Goal: Navigation & Orientation: Find specific page/section

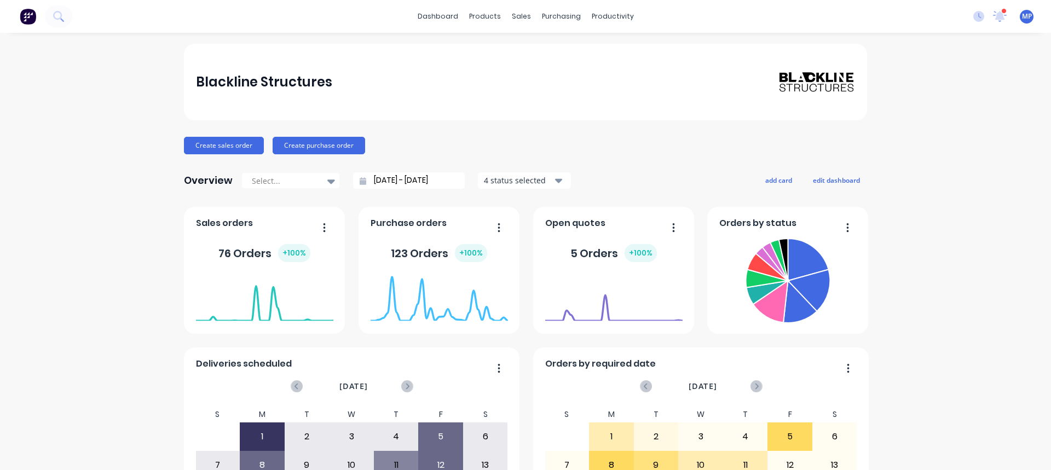
click at [924, 149] on div "Blackline Structures Create sales order Create purchase order Overview Select..…" at bounding box center [525, 329] width 1051 height 571
click at [992, 20] on icon at bounding box center [999, 16] width 15 height 13
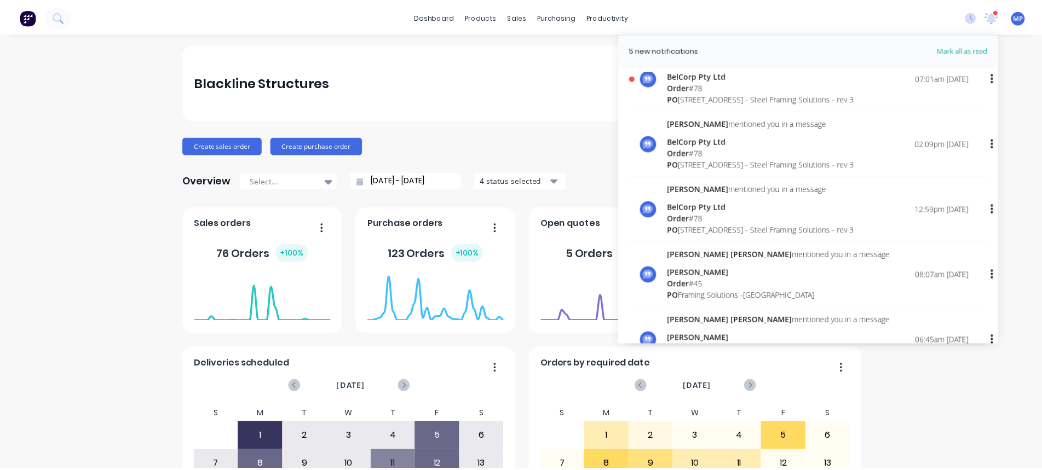
scroll to position [274, 0]
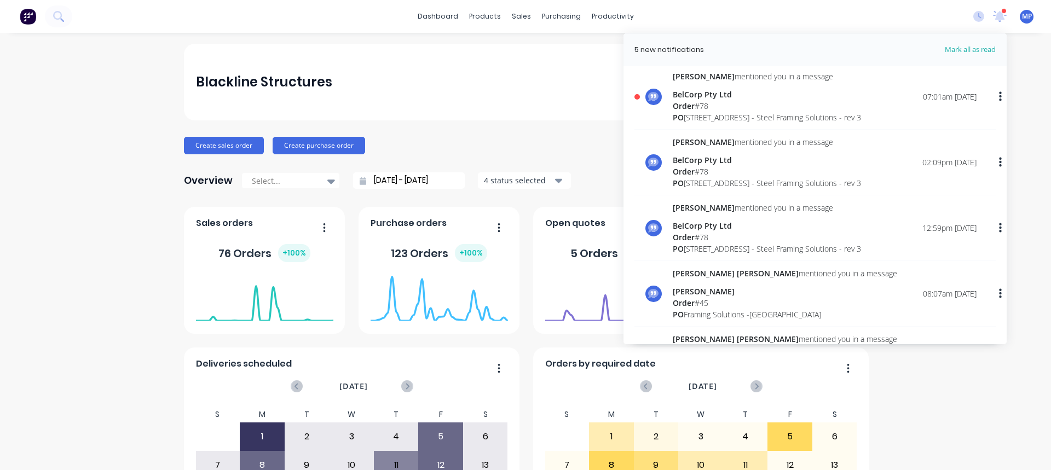
click at [695, 114] on div "PO [STREET_ADDRESS] - Steel Framing Solutions - rev 3" at bounding box center [767, 117] width 188 height 11
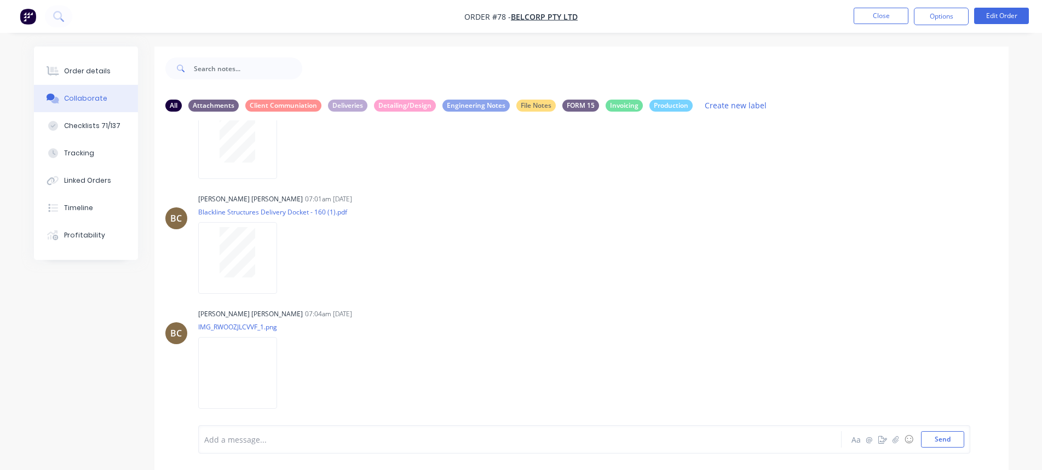
scroll to position [4320, 0]
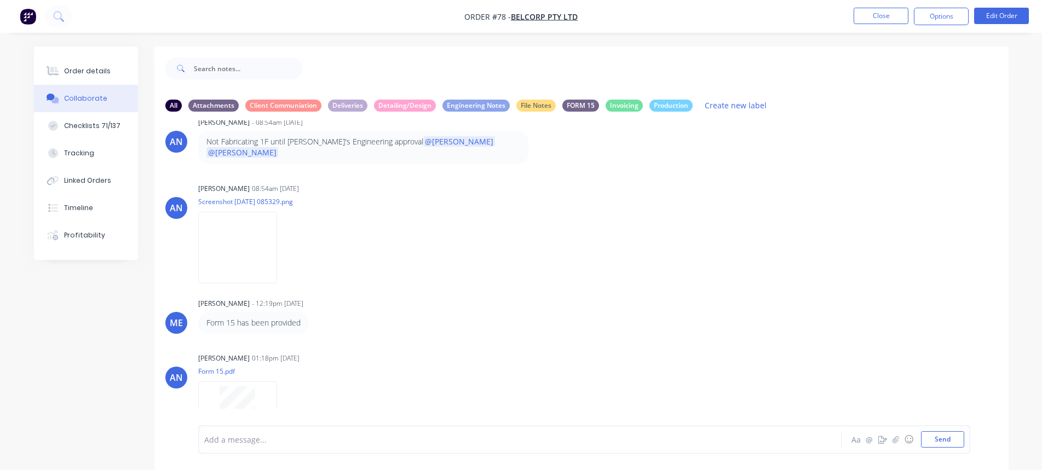
click at [810, 247] on div "AN April [PERSON_NAME] 02:10pm [DATE] image.png Labels Download AH [PERSON_NAME…" at bounding box center [581, 272] width 854 height 305
click at [887, 19] on button "Close" at bounding box center [880, 16] width 55 height 16
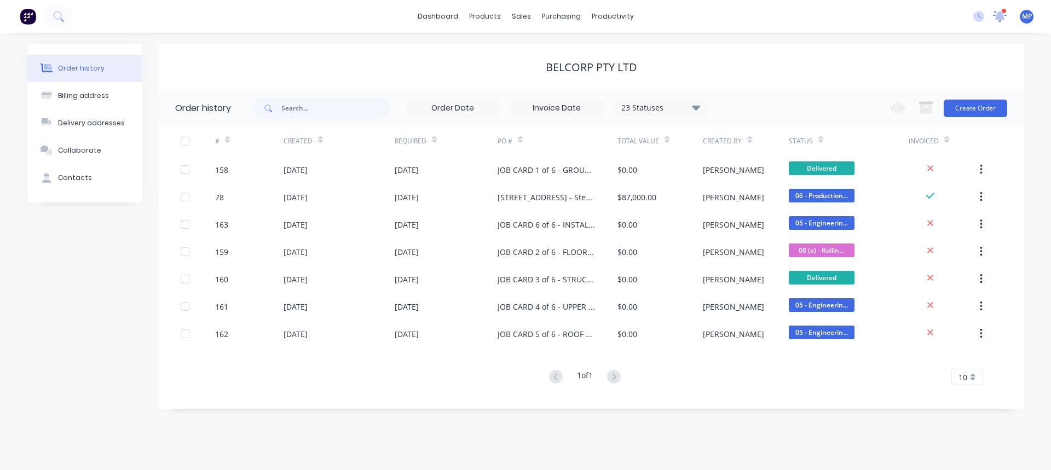
click at [1002, 17] on icon at bounding box center [1000, 14] width 10 height 9
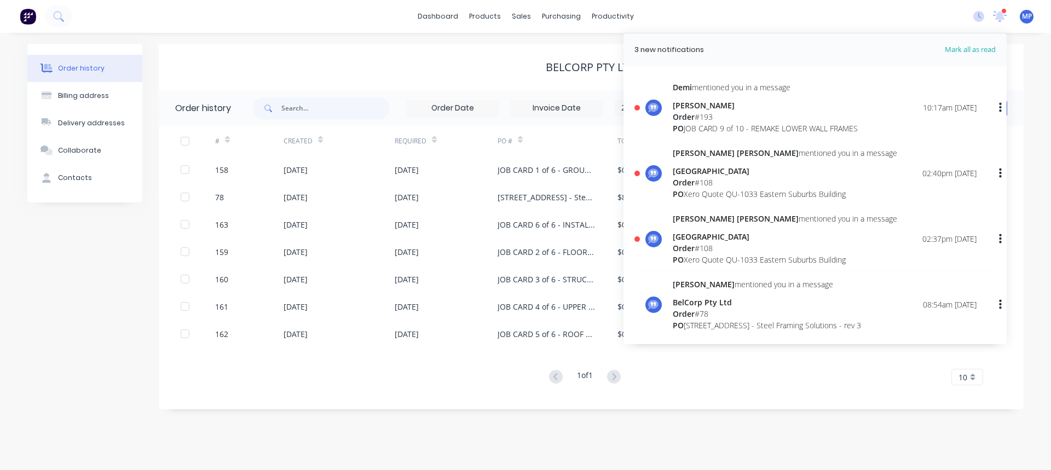
click at [707, 233] on div "[GEOGRAPHIC_DATA]" at bounding box center [785, 236] width 224 height 11
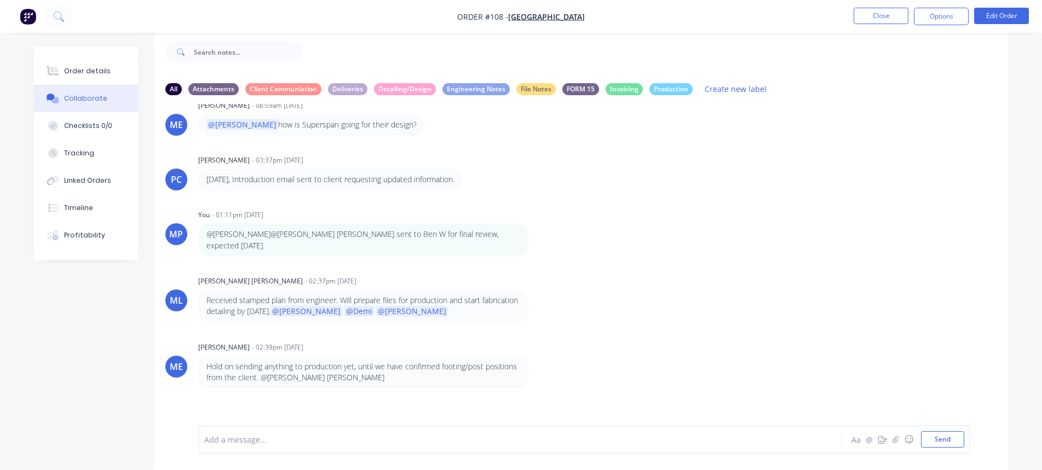
scroll to position [854, 0]
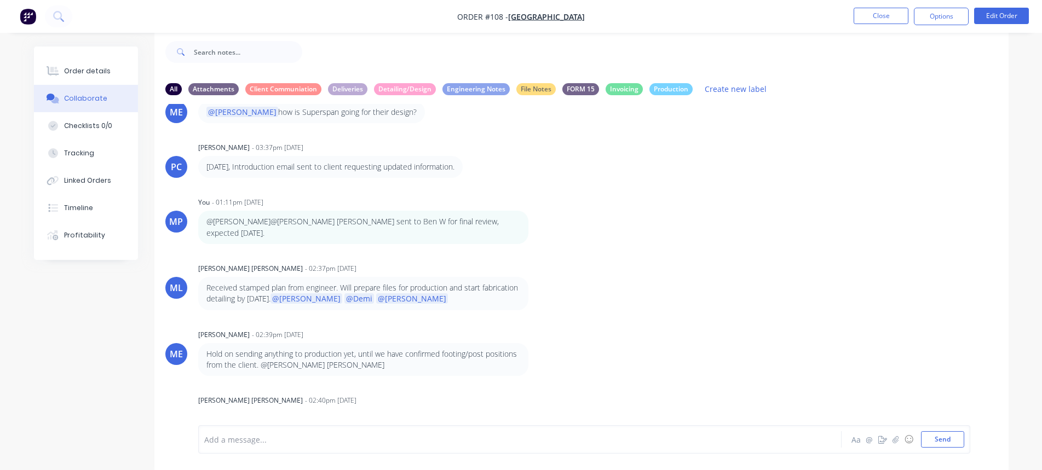
drag, startPoint x: 846, startPoint y: 274, endPoint x: 930, endPoint y: 174, distance: 130.9
click at [845, 275] on div "ML [PERSON_NAME] [PERSON_NAME] - 02:37pm [DATE] Received stamped plan from engi…" at bounding box center [581, 286] width 854 height 50
click at [883, 18] on button "Close" at bounding box center [880, 16] width 55 height 16
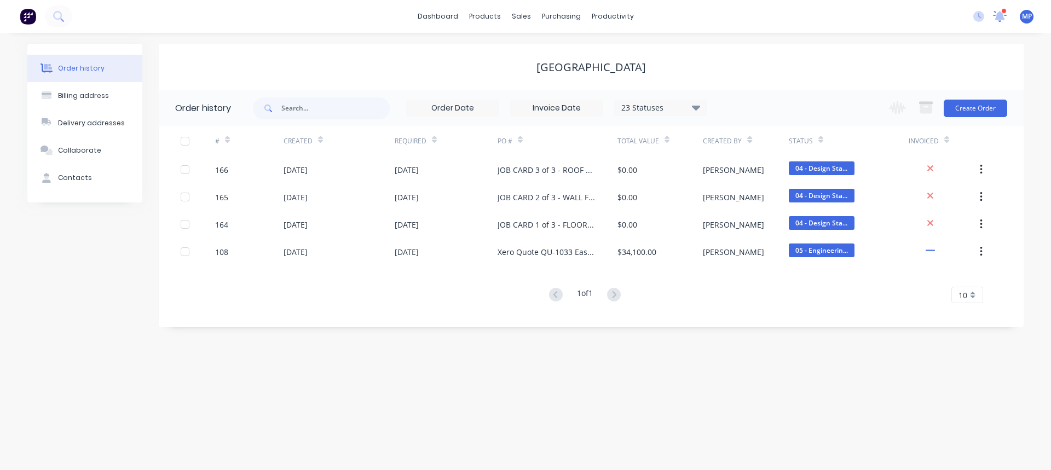
click at [999, 17] on icon at bounding box center [1000, 14] width 10 height 9
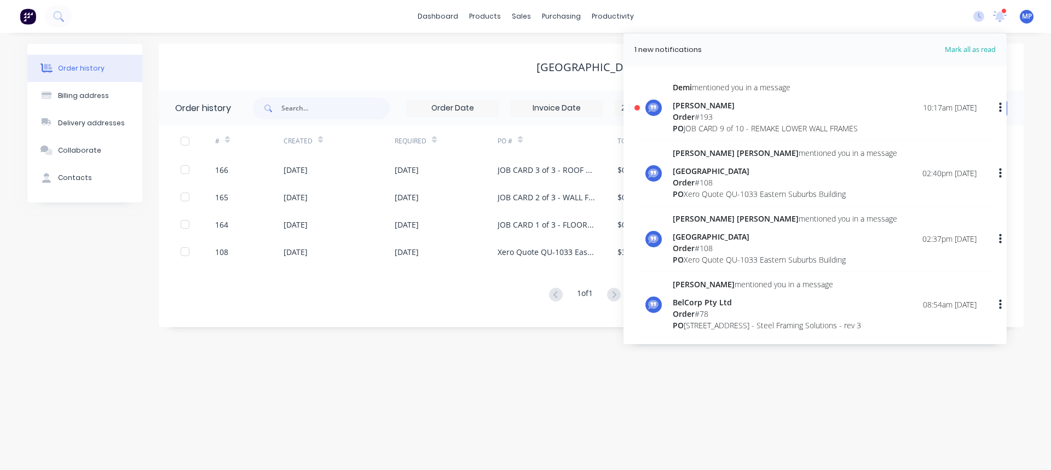
click at [712, 117] on div "Order # 193" at bounding box center [765, 116] width 185 height 11
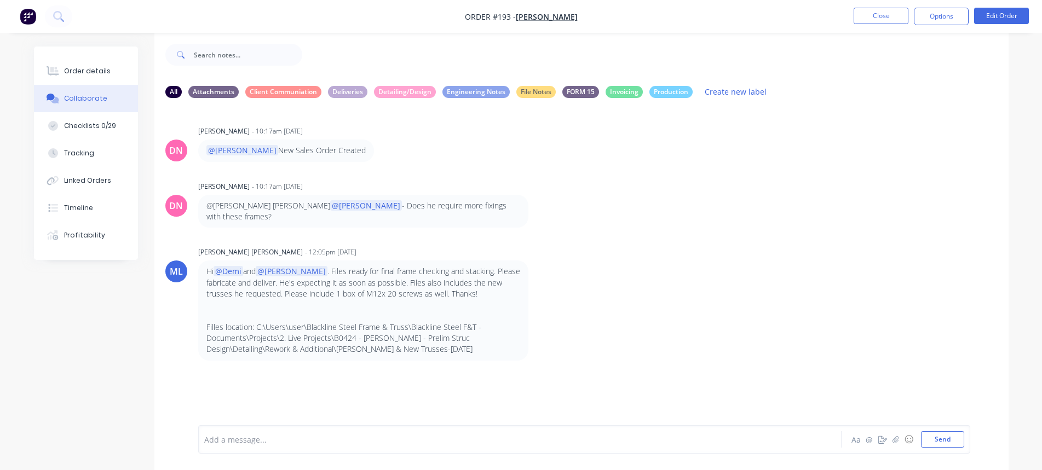
scroll to position [16, 0]
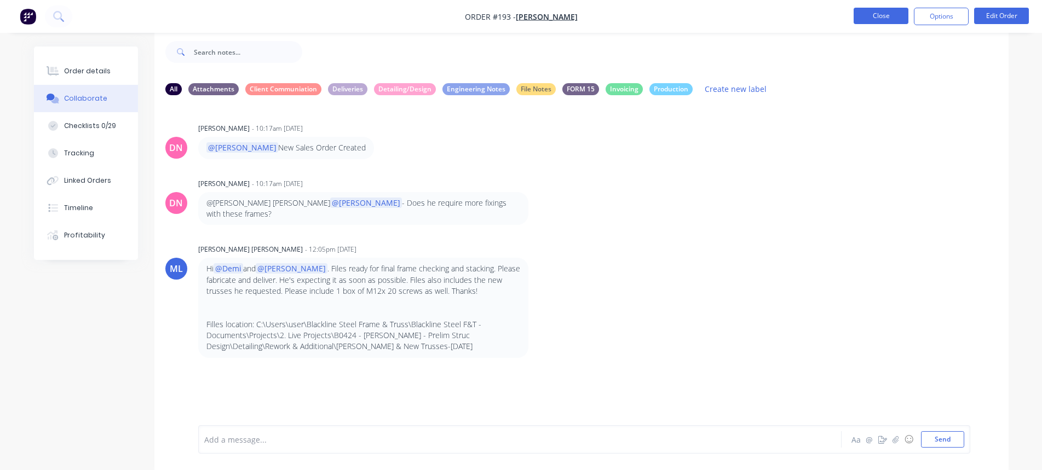
click at [894, 18] on button "Close" at bounding box center [880, 16] width 55 height 16
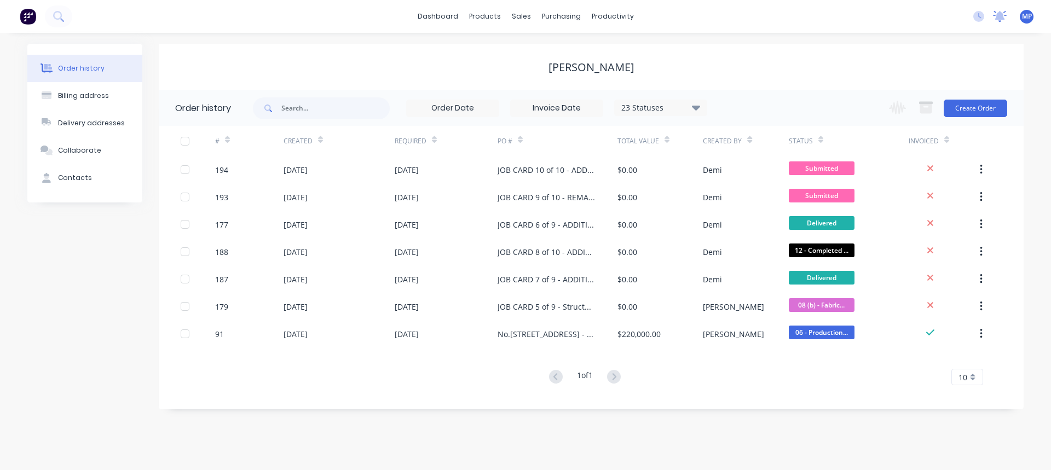
click at [1000, 21] on icon at bounding box center [1000, 16] width 14 height 11
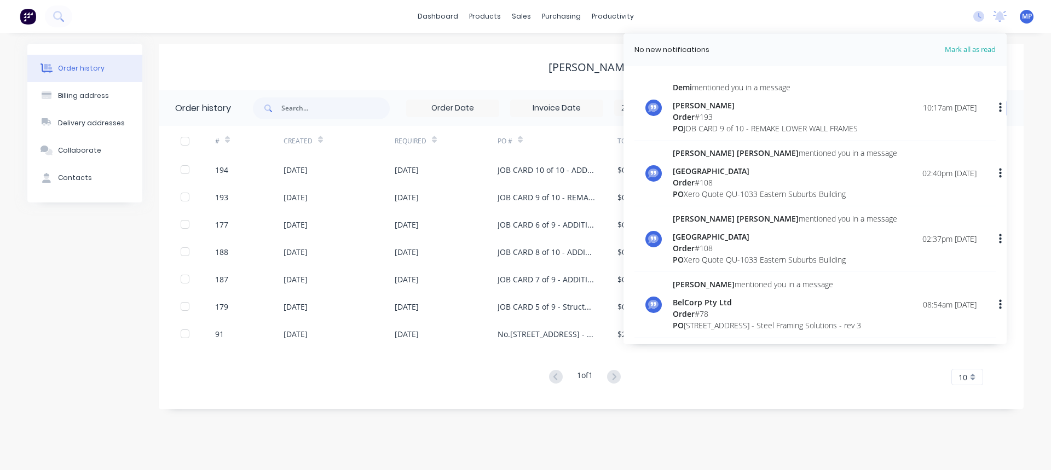
click at [687, 103] on div "[PERSON_NAME]" at bounding box center [765, 105] width 185 height 11
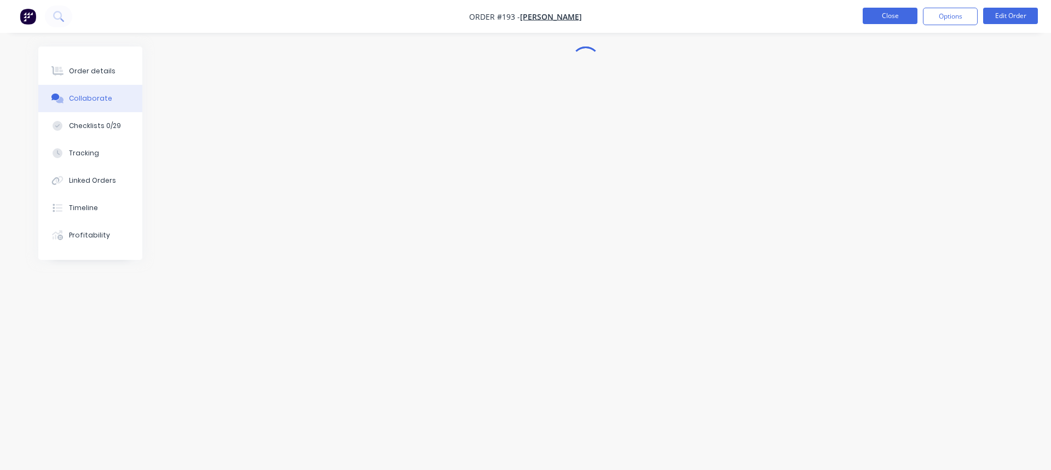
click at [905, 14] on button "Close" at bounding box center [890, 16] width 55 height 16
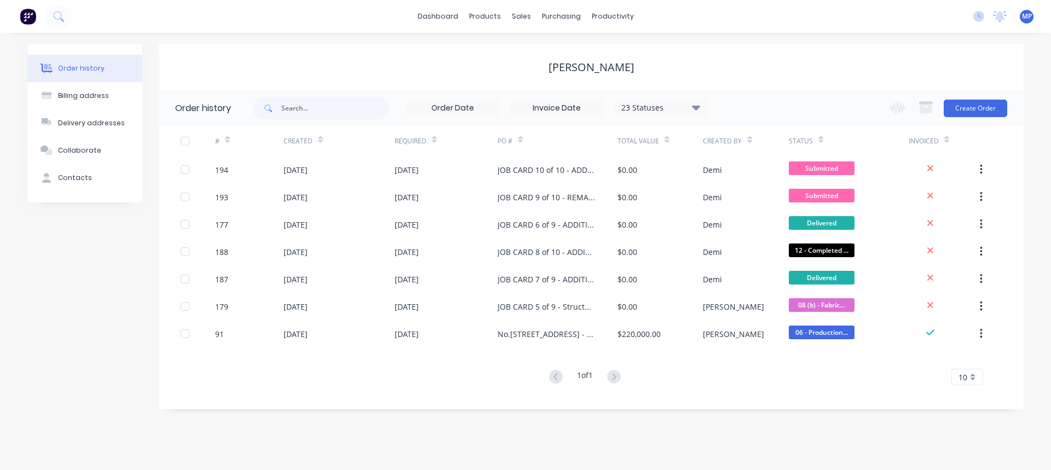
click at [883, 10] on div "dashboard products sales purchasing productivity dashboard products Product Cat…" at bounding box center [525, 16] width 1051 height 33
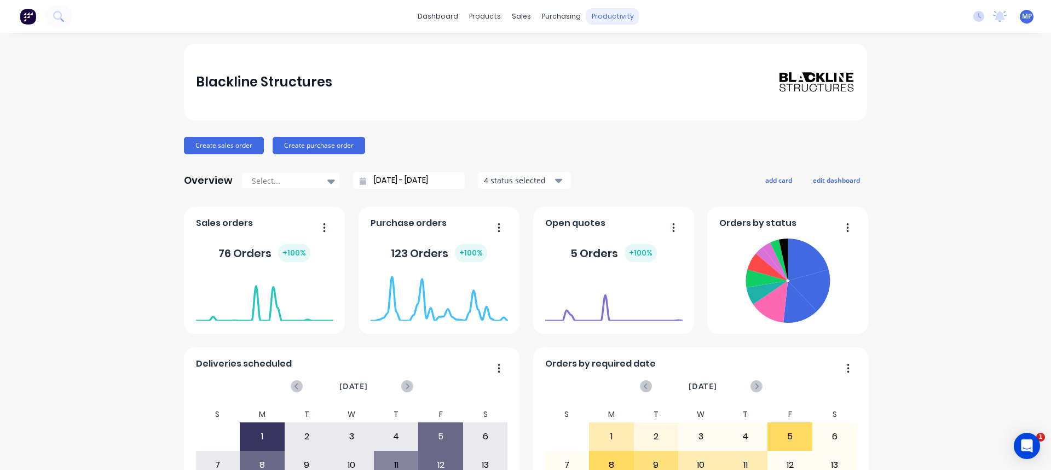
click at [605, 13] on div "productivity" at bounding box center [612, 16] width 53 height 16
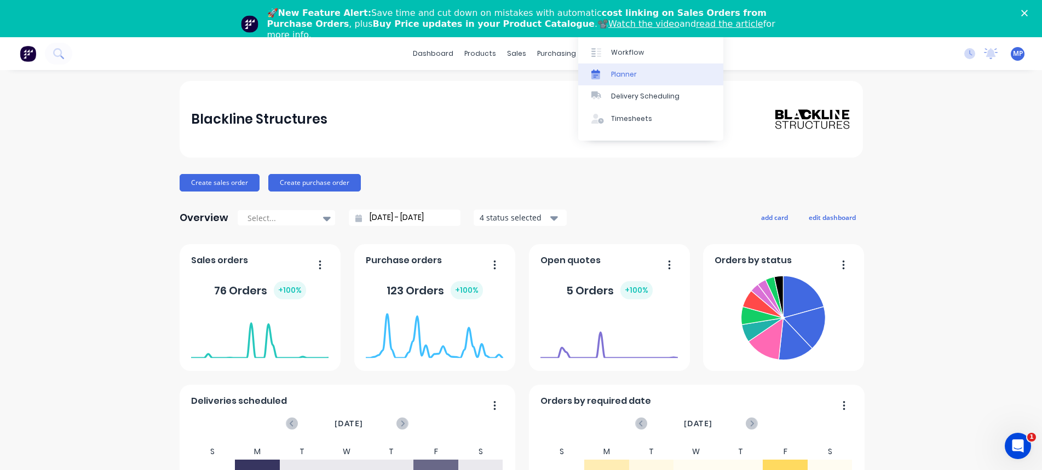
click at [616, 76] on div "Planner" at bounding box center [624, 75] width 26 height 10
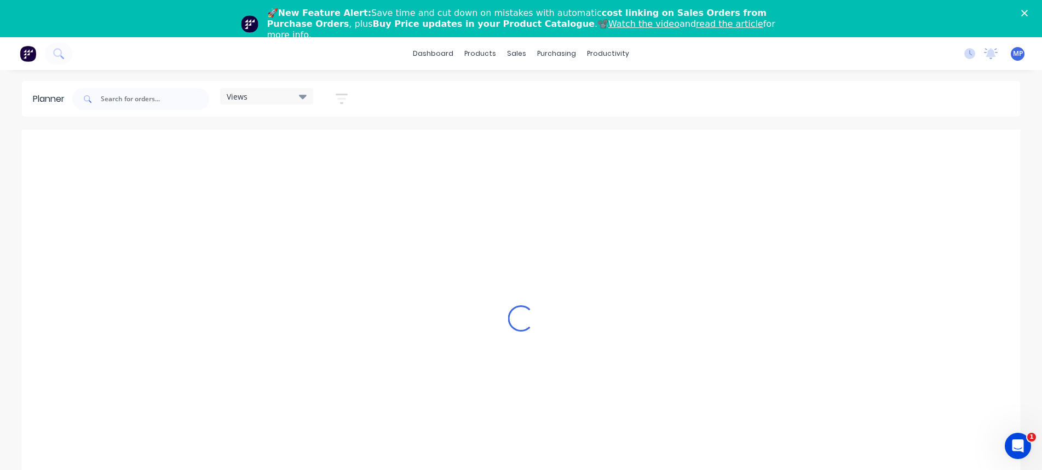
scroll to position [0, 778]
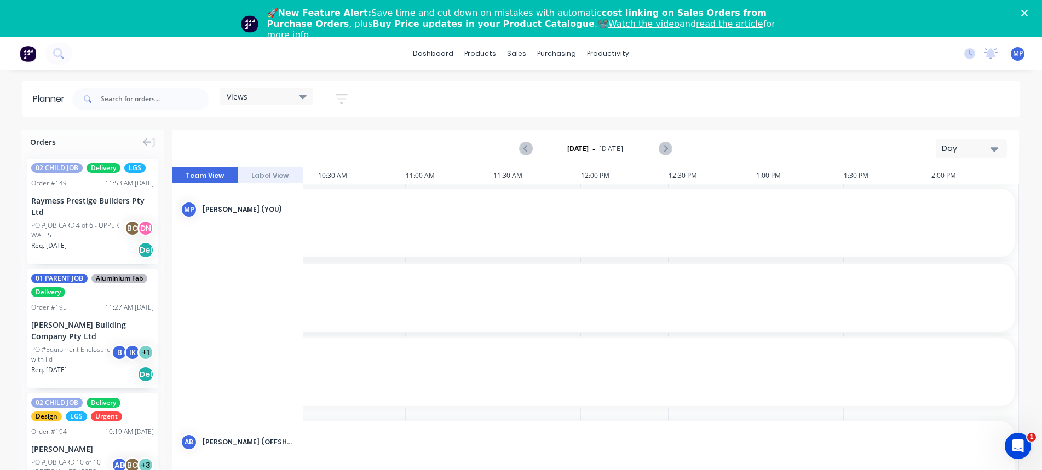
click at [992, 151] on icon "button" at bounding box center [994, 149] width 8 height 12
click at [923, 205] on div "Week" at bounding box center [951, 200] width 108 height 22
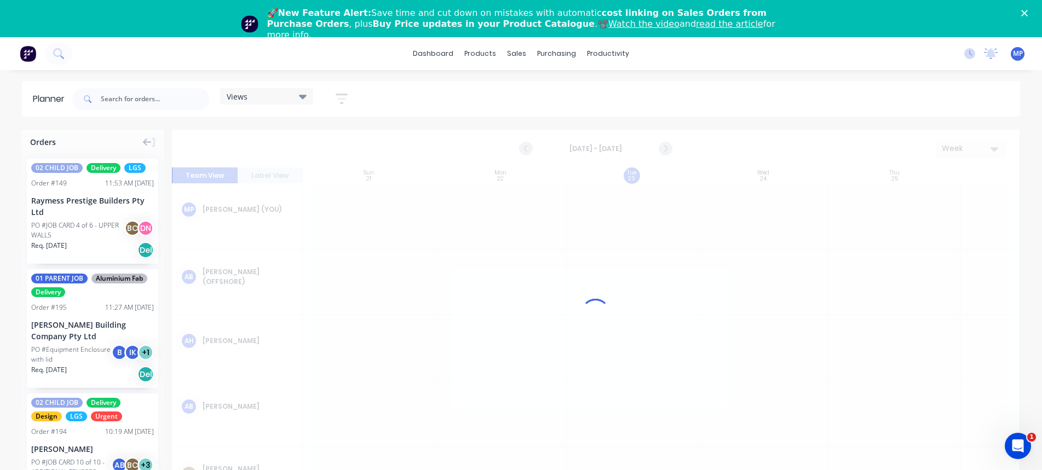
scroll to position [0, 1]
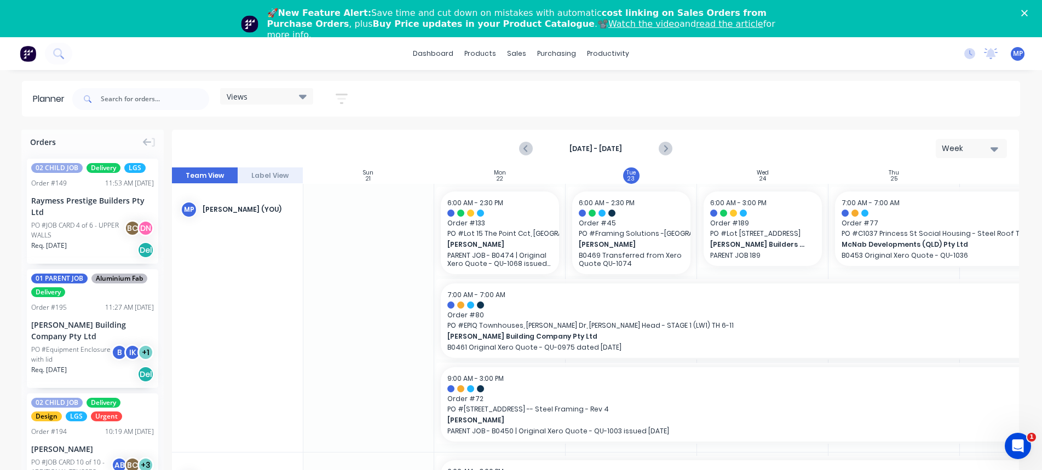
click at [807, 124] on div "Planner Views Save new view None (Default) edit DESIGN TEAM (INTERNAL) edit ENG…" at bounding box center [521, 294] width 1042 height 426
click at [820, 112] on div "Views Save new view None (Default) edit DESIGN TEAM (INTERNAL) edit ENGINEERING…" at bounding box center [545, 99] width 950 height 33
